Goal: Information Seeking & Learning: Learn about a topic

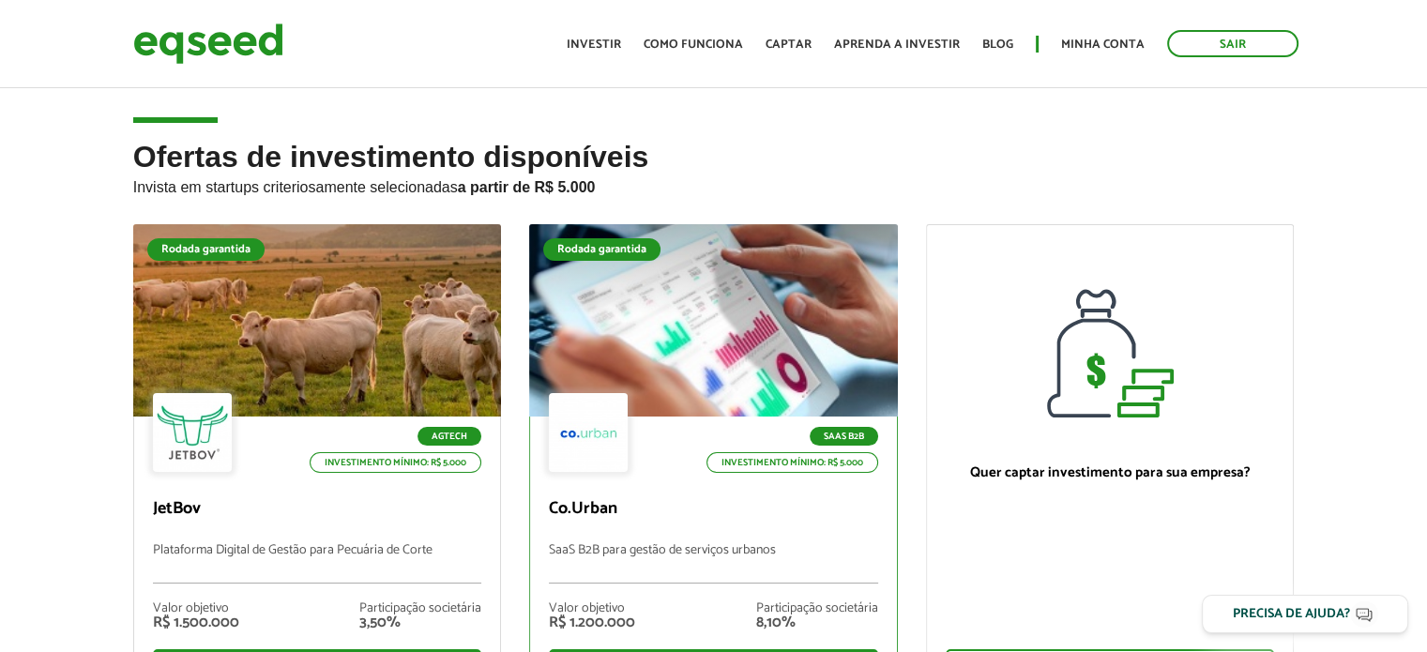
drag, startPoint x: 0, startPoint y: 0, endPoint x: 873, endPoint y: 308, distance: 926.0
click at [1069, 183] on p "Invista em startups criteriosamente selecionadas a partir de R$ 5.000" at bounding box center [713, 185] width 1161 height 23
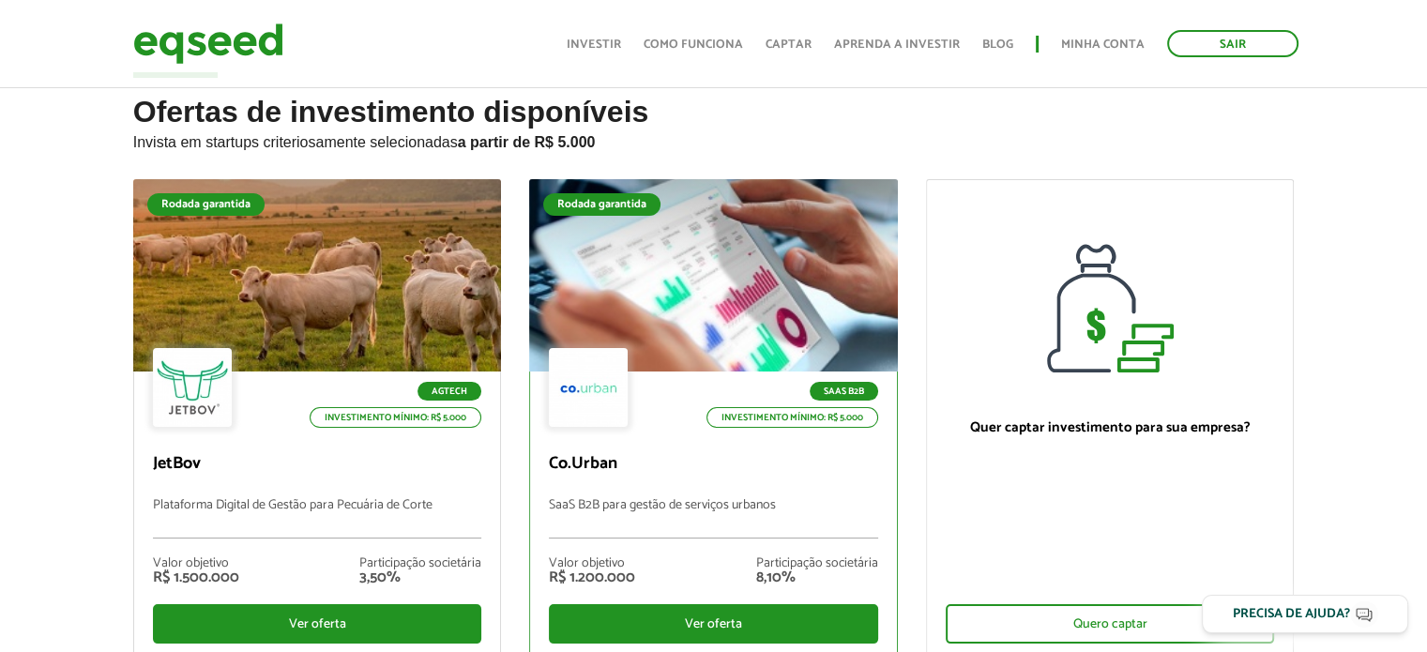
scroll to position [188, 0]
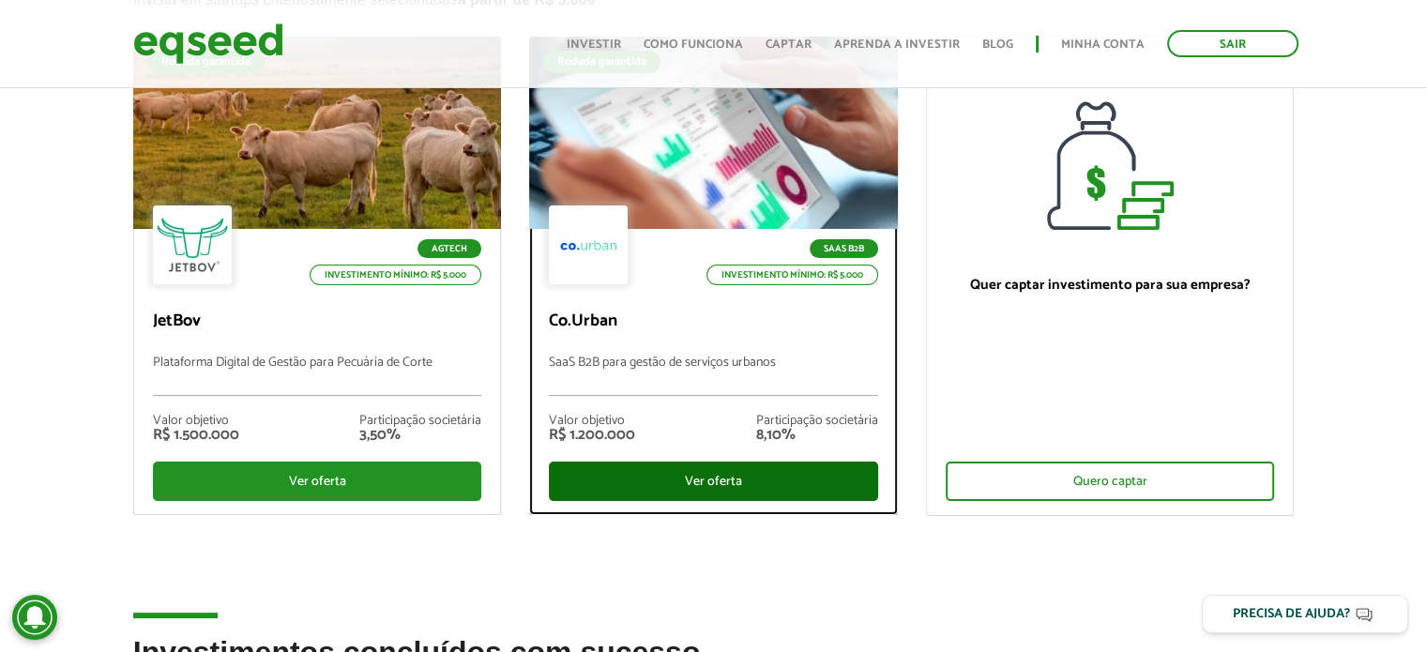
click at [739, 478] on div "Ver oferta" at bounding box center [713, 481] width 329 height 39
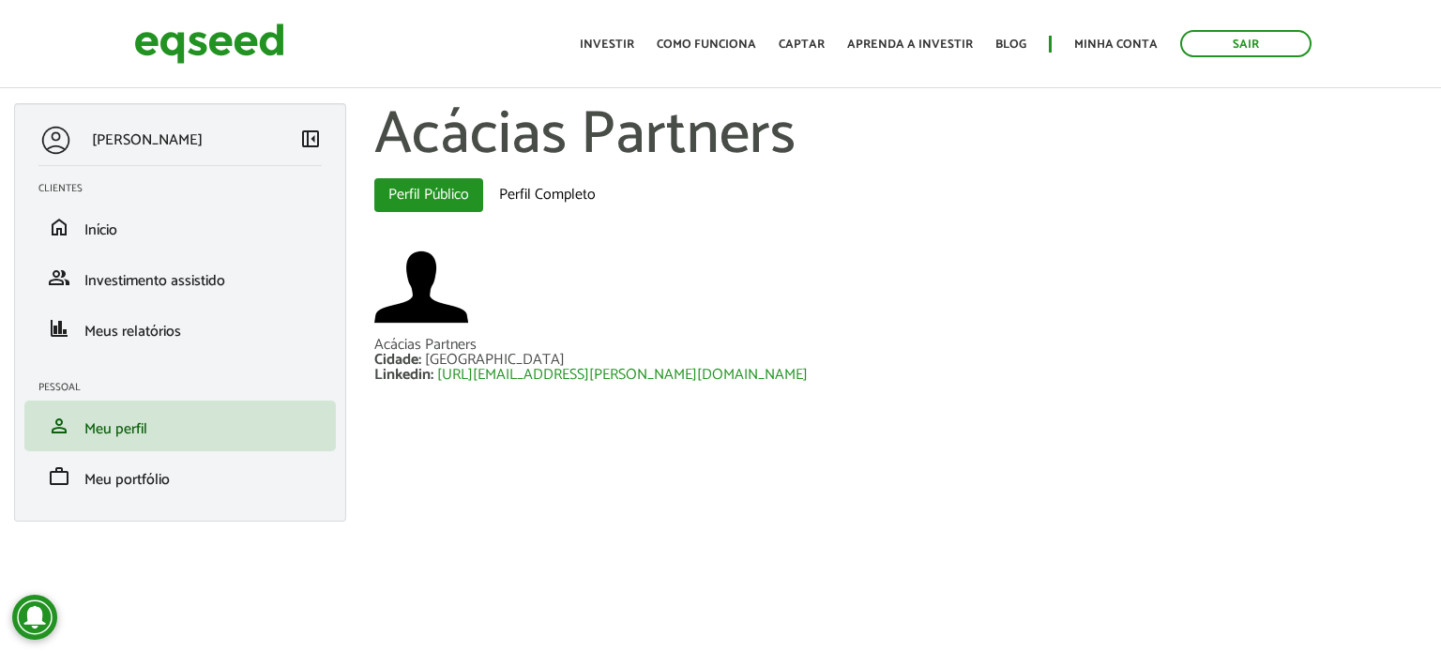
click at [573, 46] on div "Sair Toggle navigation Toggle navigation Início Investir Como funciona Captar A…" at bounding box center [720, 44] width 1201 height 50
drag, startPoint x: 598, startPoint y: 42, endPoint x: 683, endPoint y: 112, distance: 110.0
click at [598, 42] on link "Investir" at bounding box center [607, 44] width 54 height 12
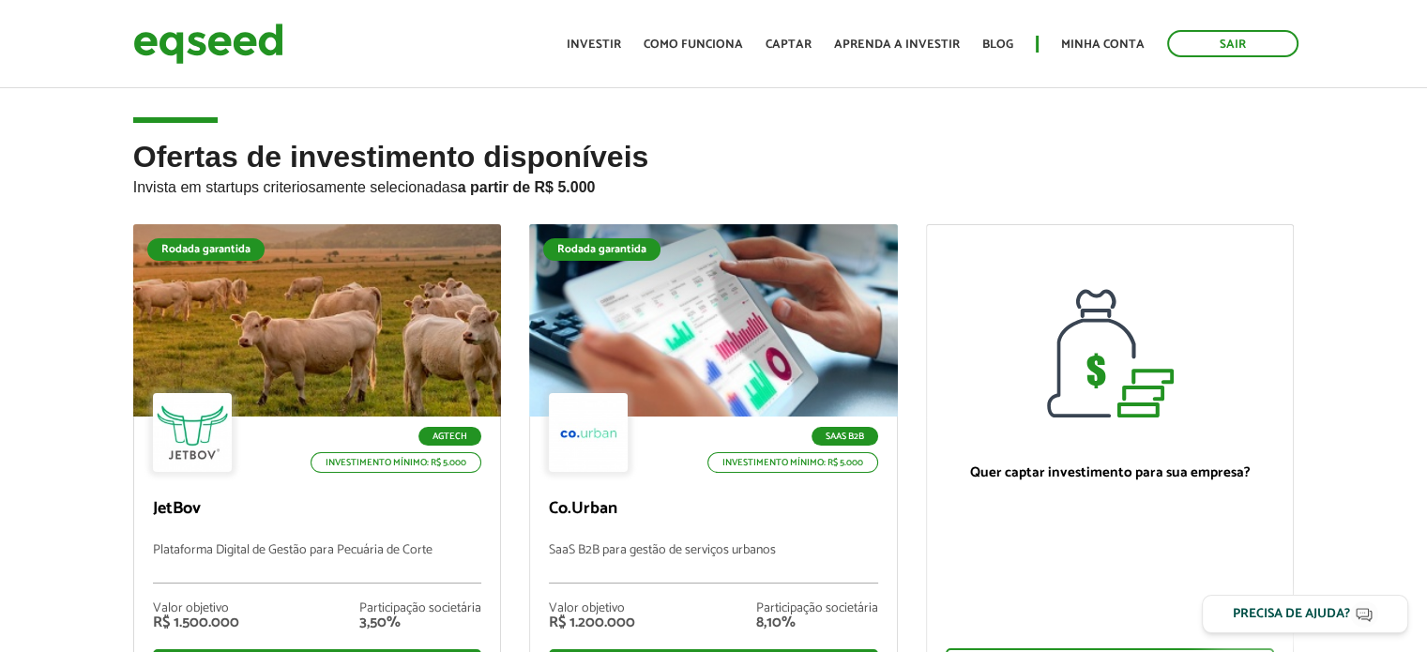
drag, startPoint x: 0, startPoint y: 0, endPoint x: 942, endPoint y: 147, distance: 953.3
click at [942, 147] on h2 "Ofertas de investimento disponíveis Invista em startups criteriosamente selecio…" at bounding box center [713, 182] width 1161 height 83
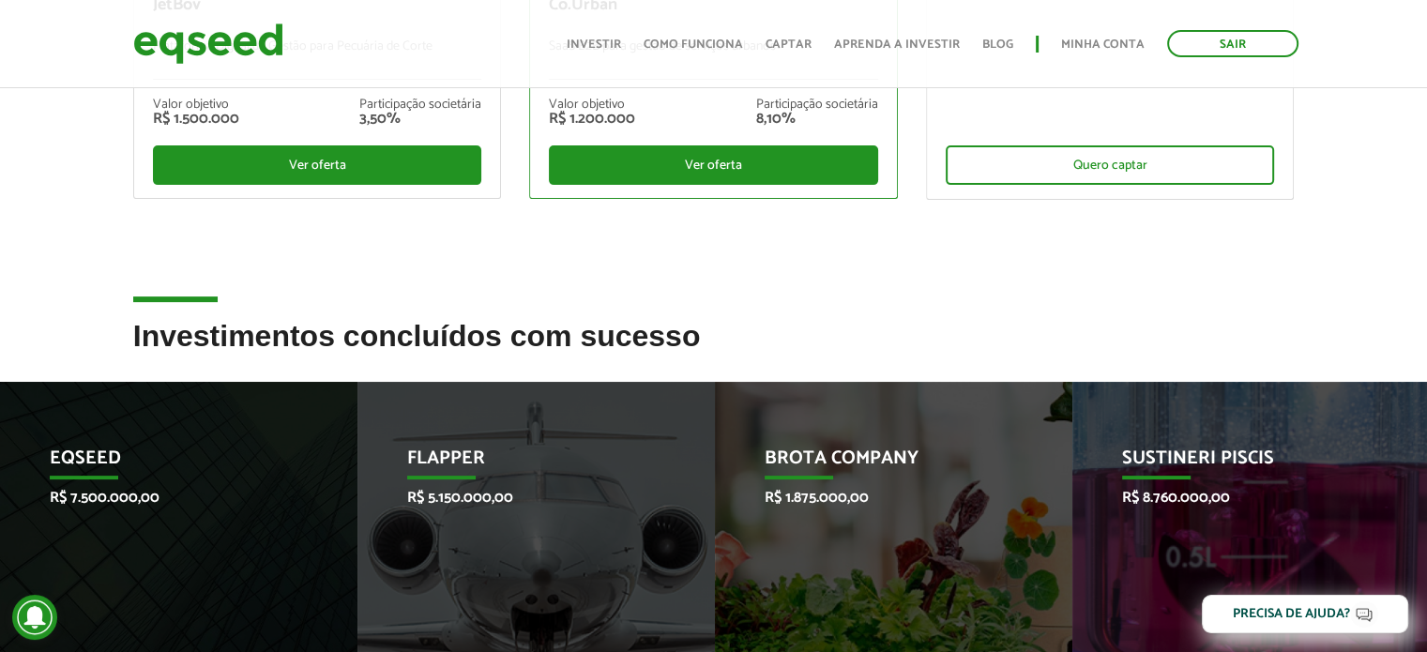
scroll to position [188, 0]
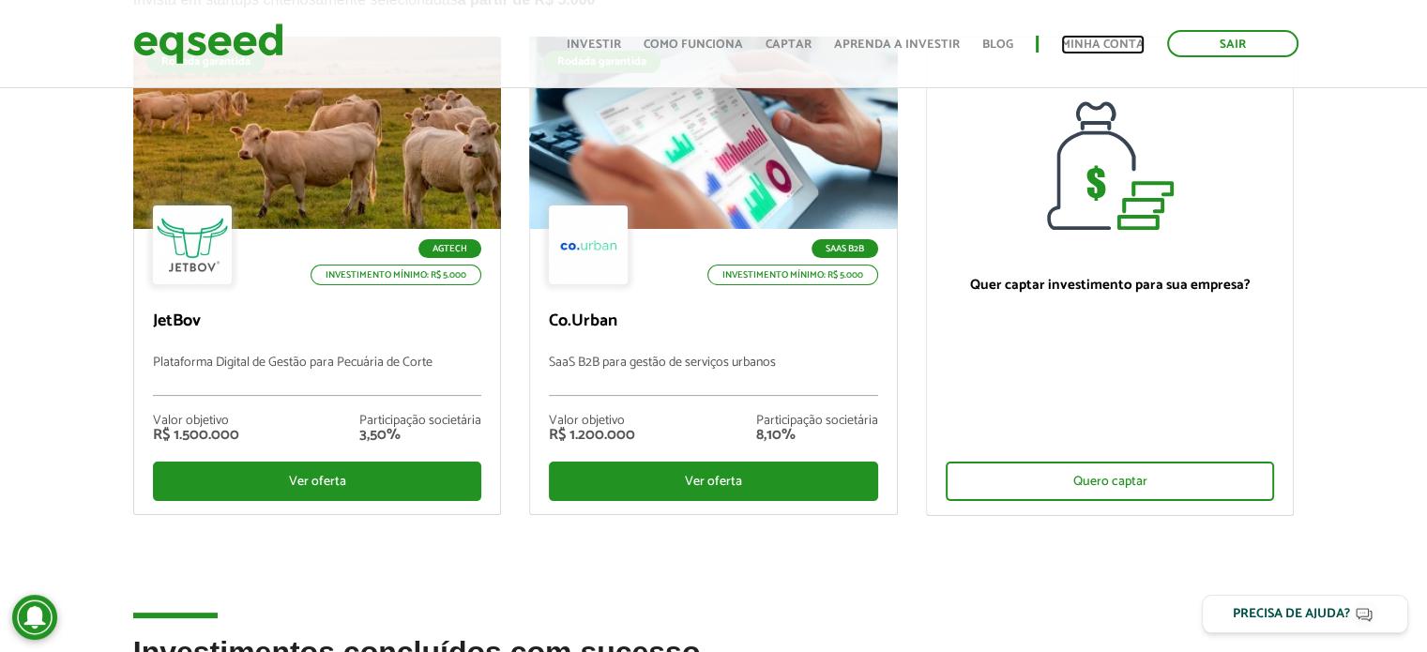
click at [1088, 44] on link "Minha conta" at bounding box center [1102, 44] width 83 height 12
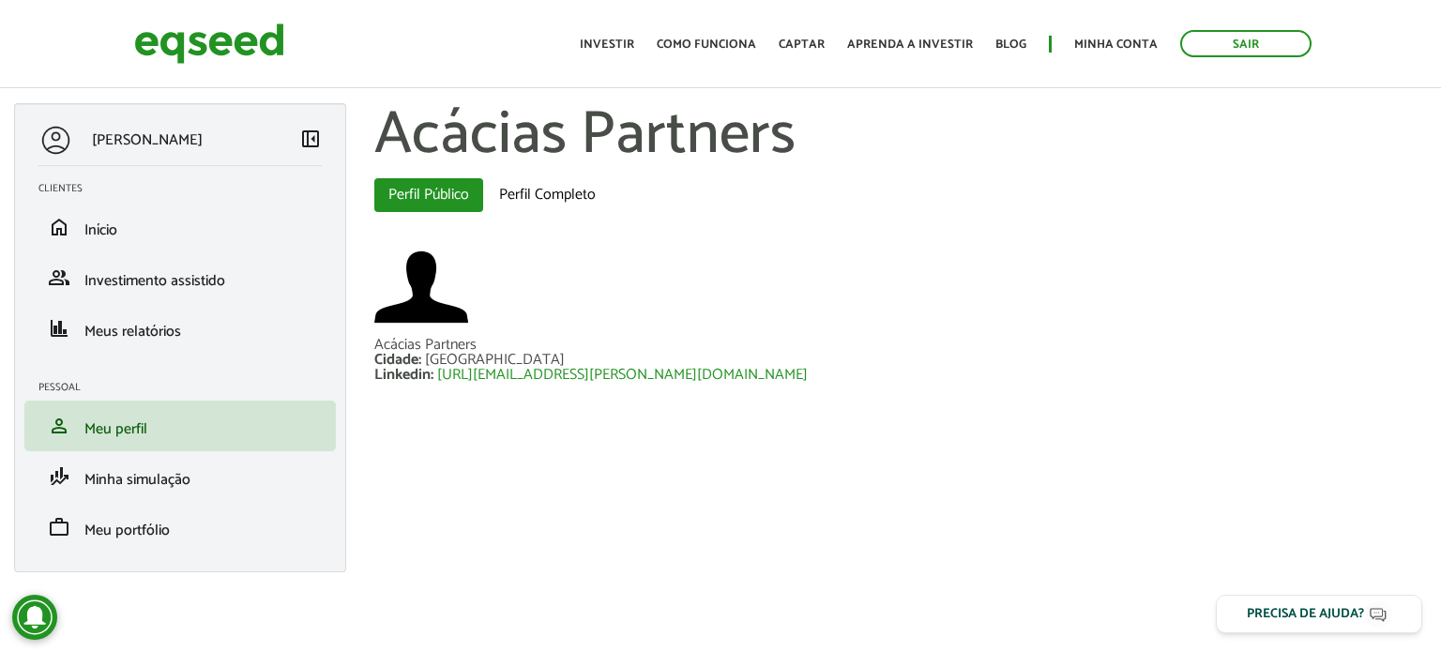
click at [978, 320] on div at bounding box center [900, 289] width 1053 height 98
click at [158, 343] on span "Meus relatórios" at bounding box center [132, 331] width 97 height 25
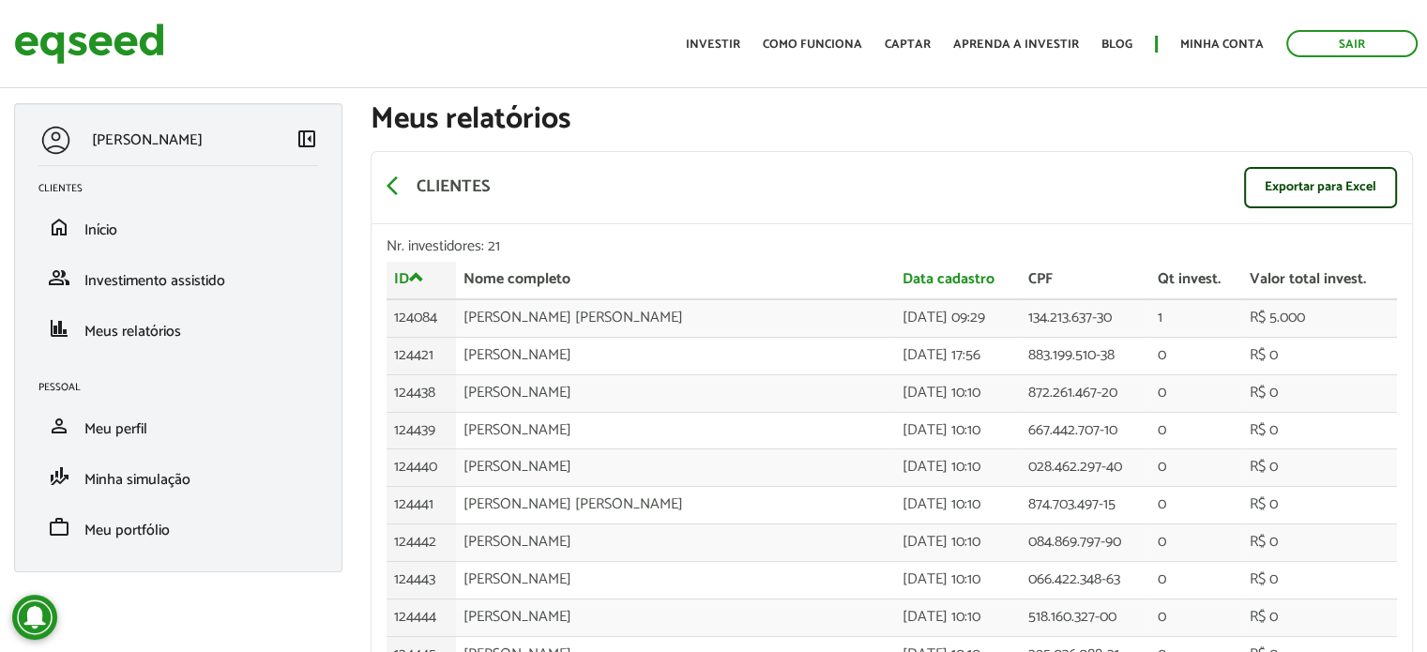
click at [447, 195] on p "Clientes" at bounding box center [453, 187] width 73 height 21
click at [387, 188] on span "arrow_back_ios" at bounding box center [398, 185] width 23 height 23
